Goal: Task Accomplishment & Management: Manage account settings

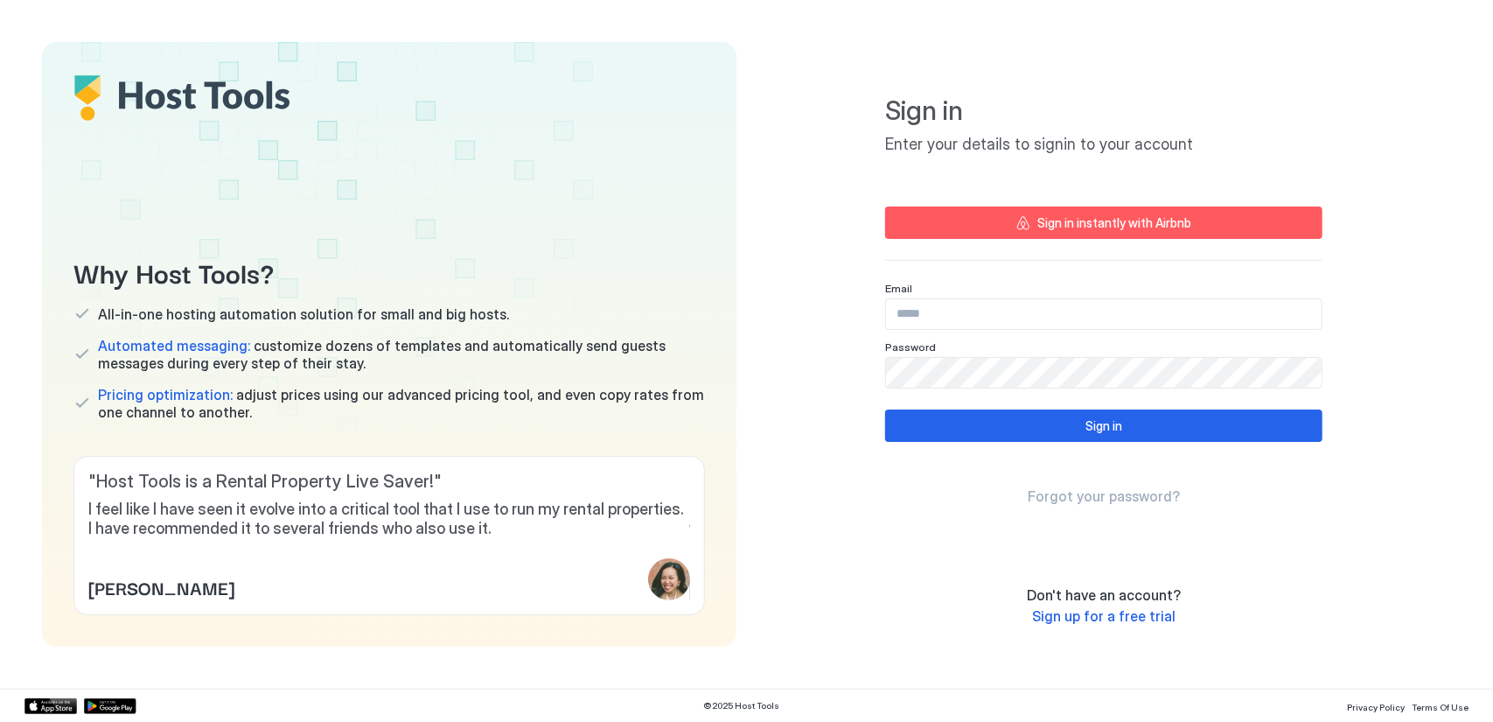
click at [1090, 220] on div "Sign in instantly with Airbnb" at bounding box center [1115, 222] width 154 height 18
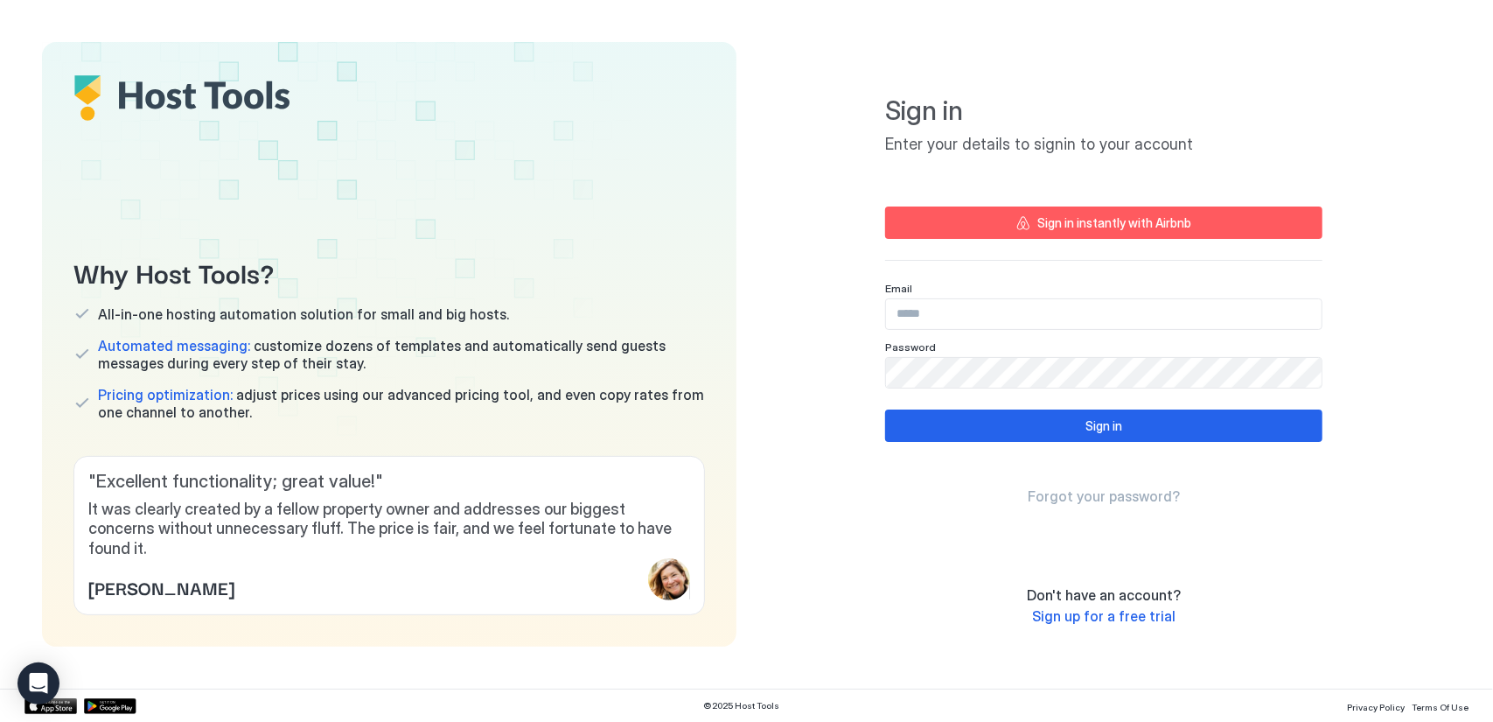
click at [1055, 323] on input "Input Field" at bounding box center [1104, 314] width 436 height 30
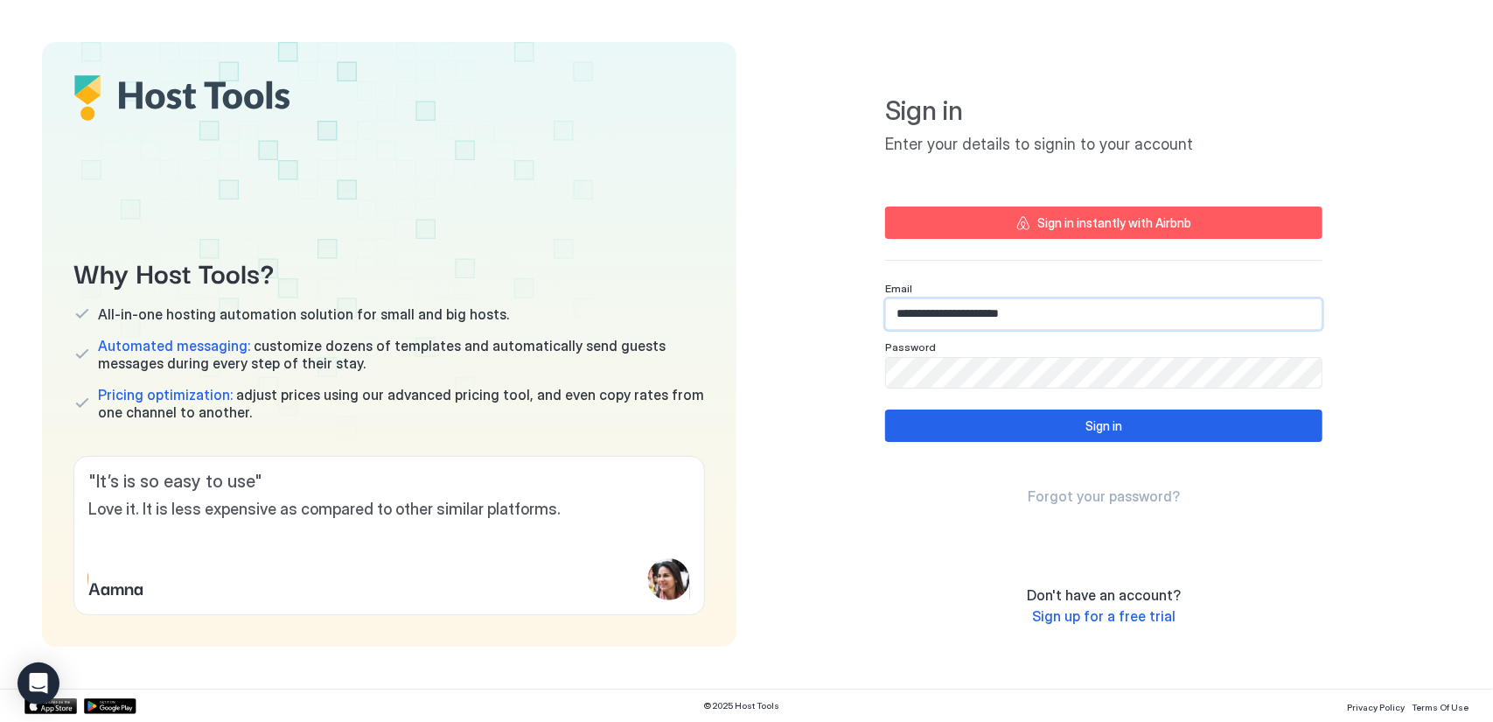
type input "**********"
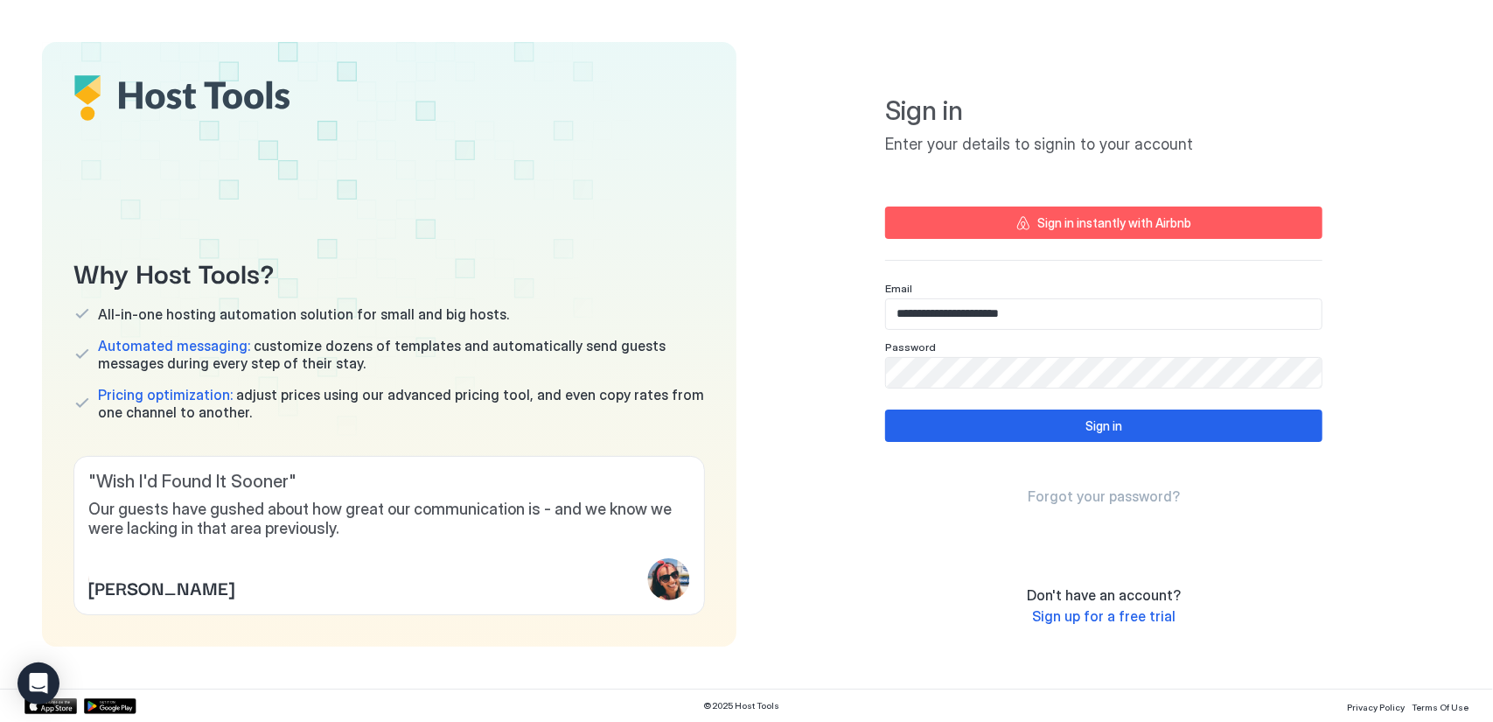
click at [1108, 496] on span "Forgot your password?" at bounding box center [1104, 495] width 152 height 17
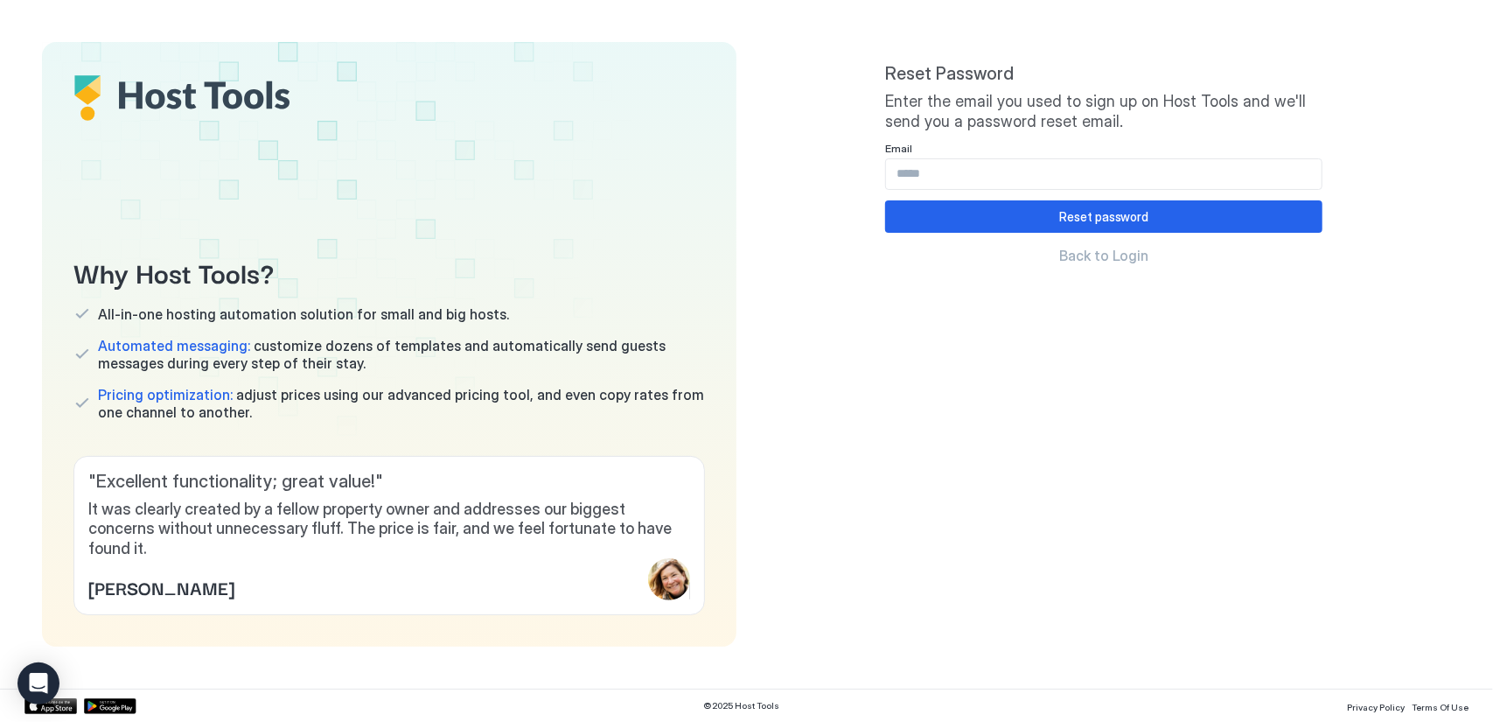
click at [1048, 169] on input "Input Field" at bounding box center [1104, 174] width 436 height 30
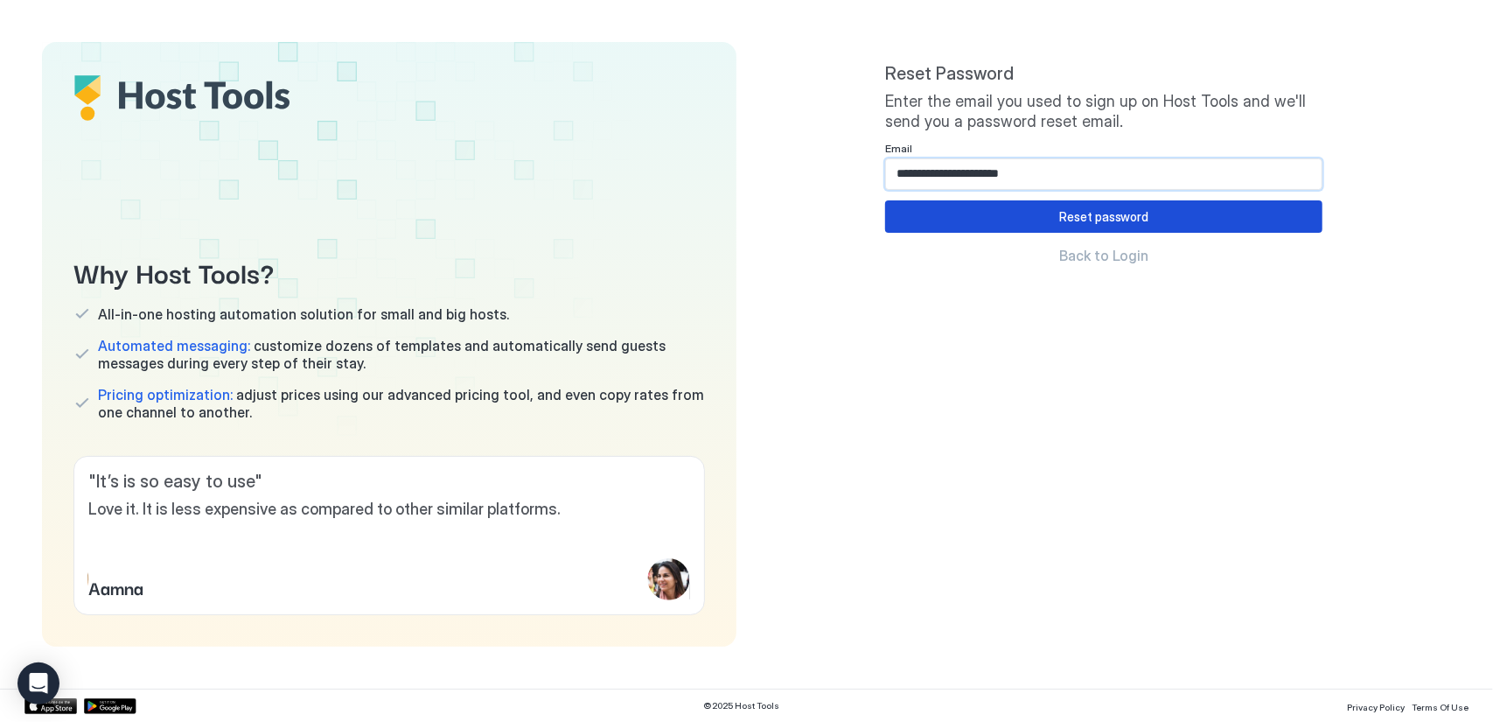
type input "**********"
click at [1052, 216] on button "Reset password" at bounding box center [1103, 216] width 437 height 32
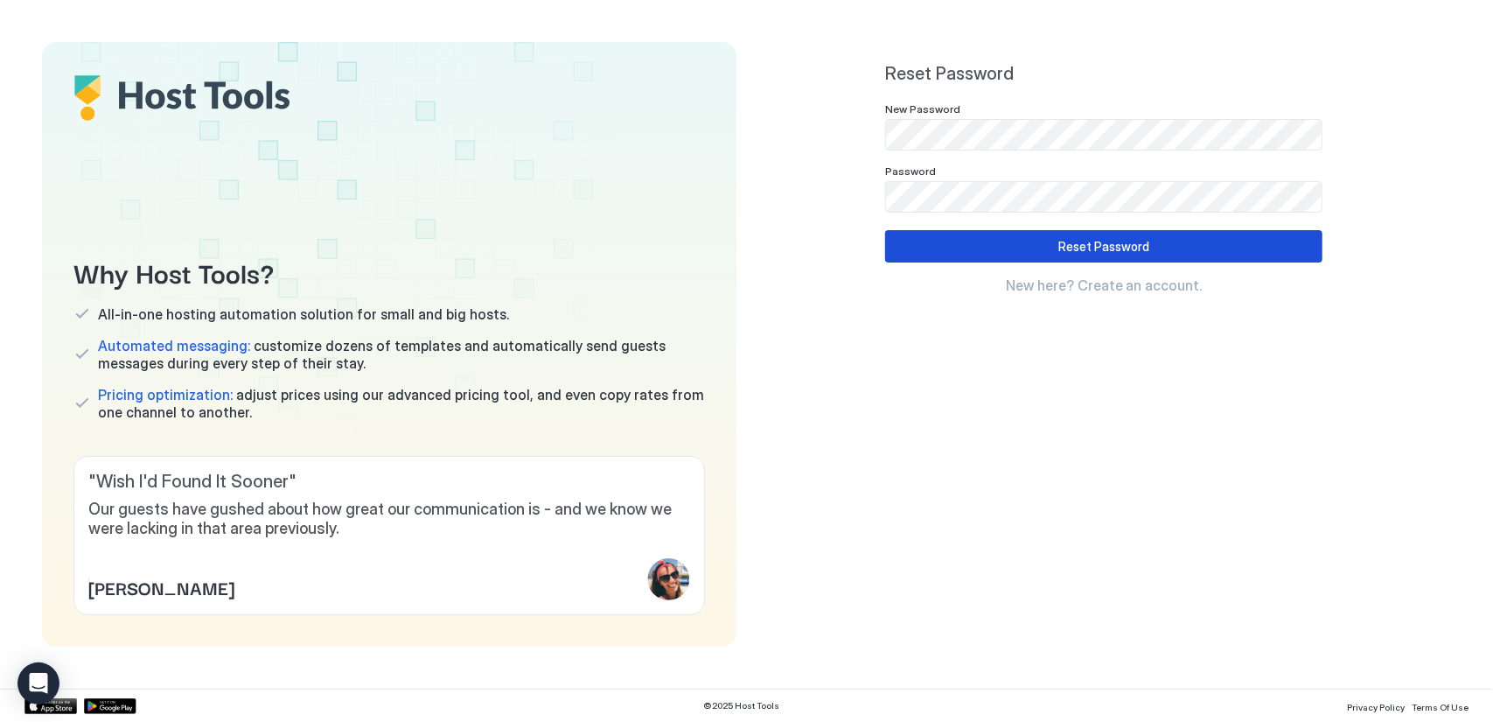
click at [1088, 241] on div "Reset Password" at bounding box center [1104, 246] width 91 height 18
click at [1053, 239] on button "Reset Password" at bounding box center [1103, 246] width 437 height 32
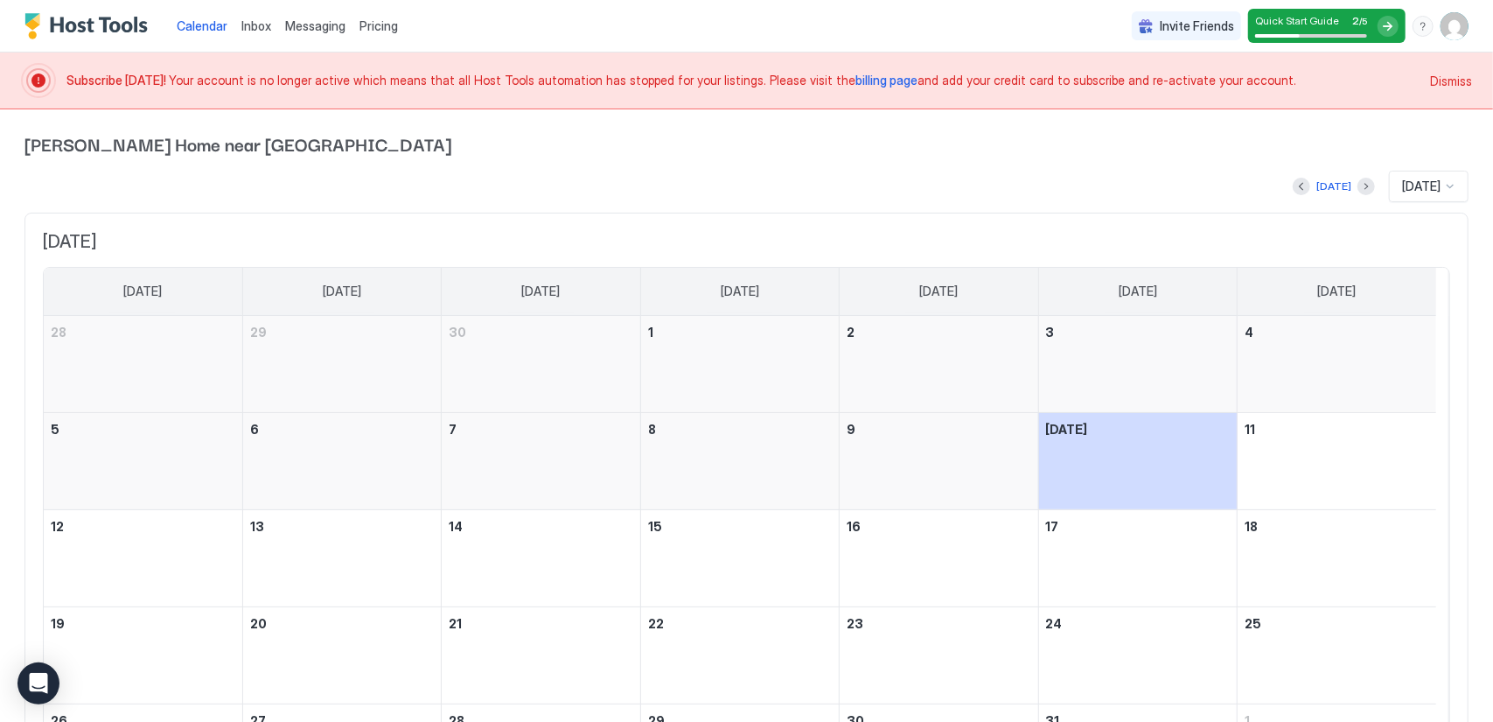
click at [1465, 304] on div "Billings Home near Downtown & Airport Today Oct 2025 October 2025 Sunday Monday…" at bounding box center [746, 475] width 1493 height 732
click at [1441, 24] on img "User profile" at bounding box center [1455, 26] width 28 height 28
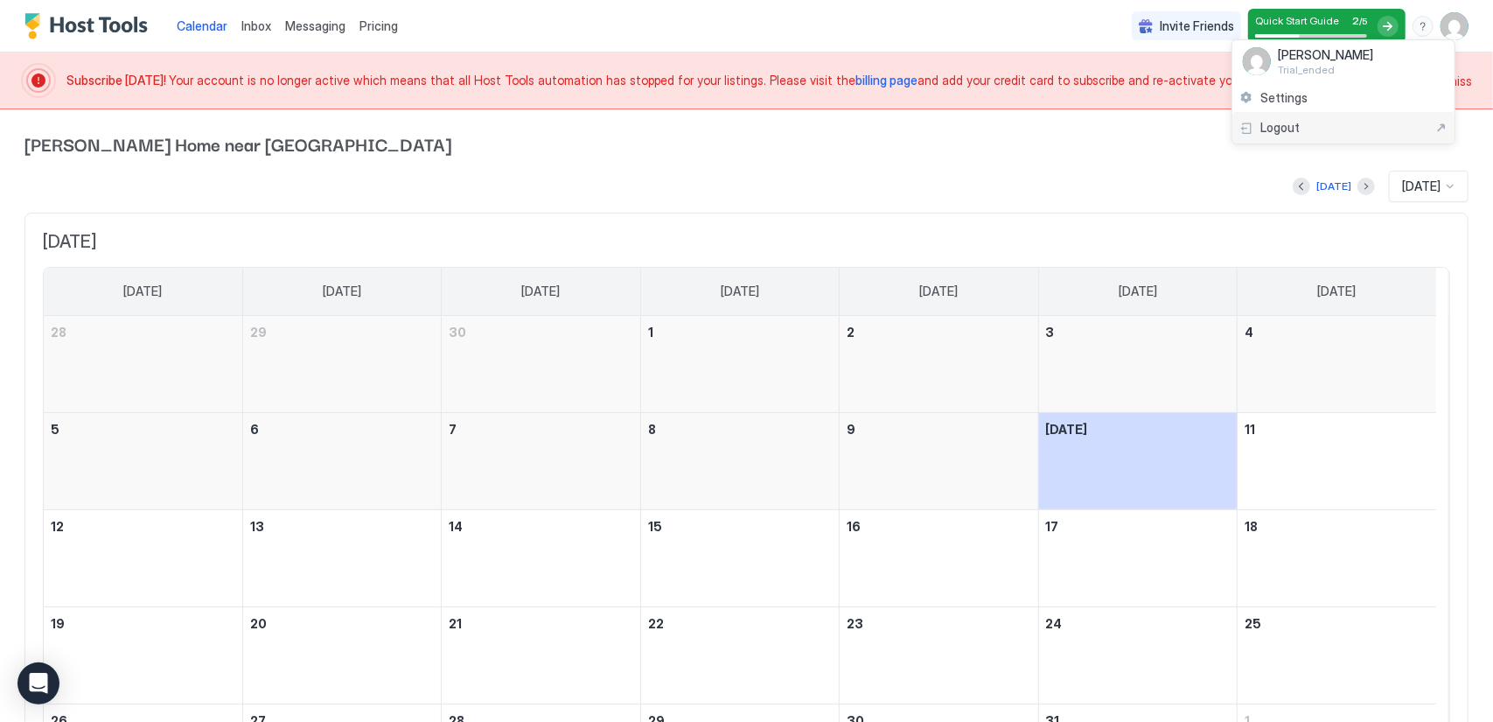
click at [1339, 116] on div "Logout" at bounding box center [1344, 128] width 222 height 31
